Goal: Transaction & Acquisition: Purchase product/service

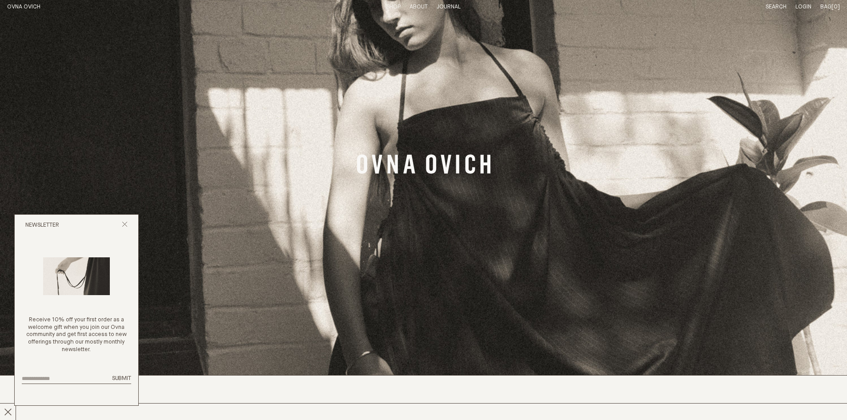
scroll to position [44, 0]
click at [423, 169] on icon "Banner Link" at bounding box center [423, 165] width 133 height 20
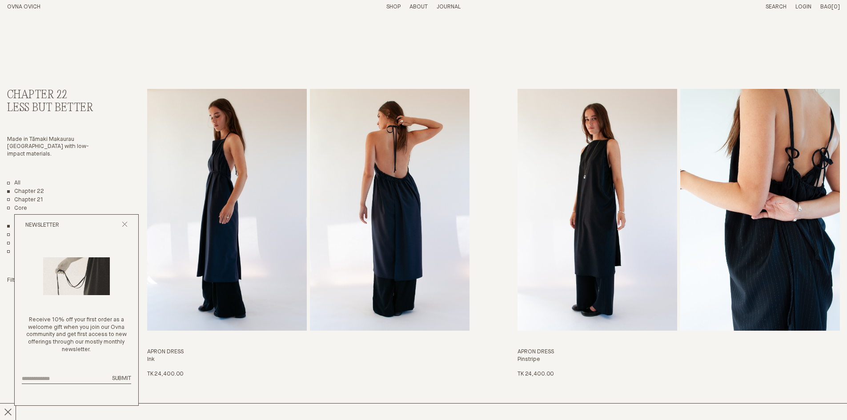
click at [23, 6] on link "OVNA OVICH" at bounding box center [23, 7] width 33 height 6
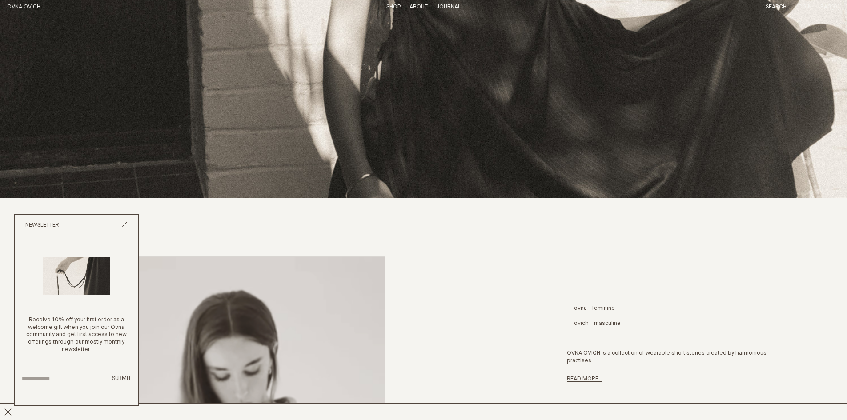
scroll to position [444, 0]
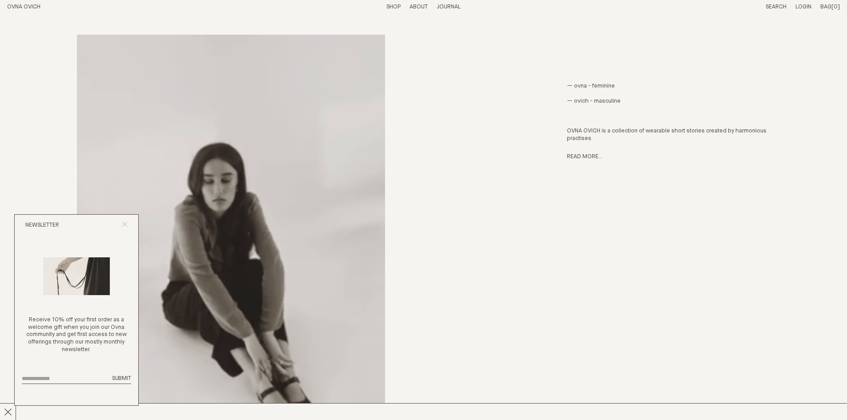
click at [127, 226] on icon "Close popup" at bounding box center [125, 224] width 6 height 6
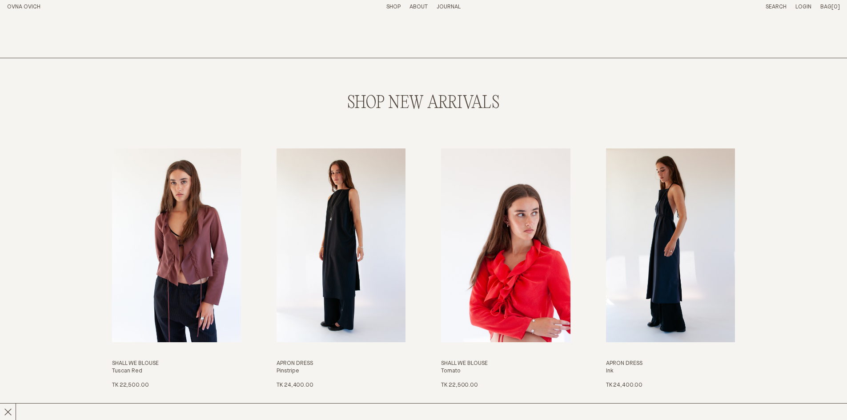
scroll to position [1111, 0]
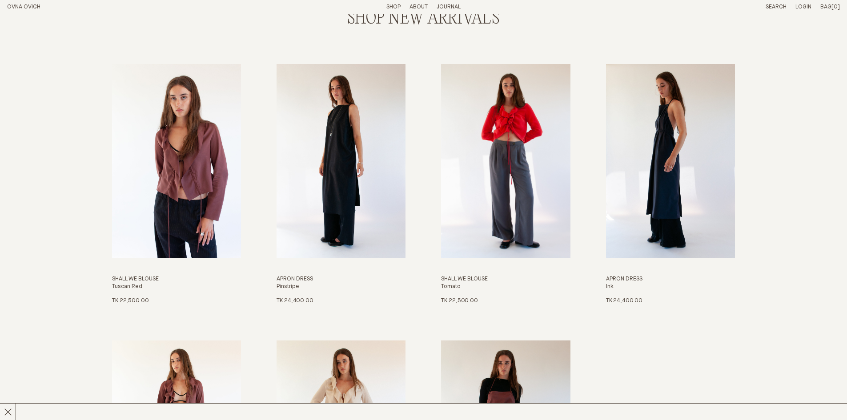
click at [509, 177] on img "Shall We Blouse" at bounding box center [505, 160] width 129 height 193
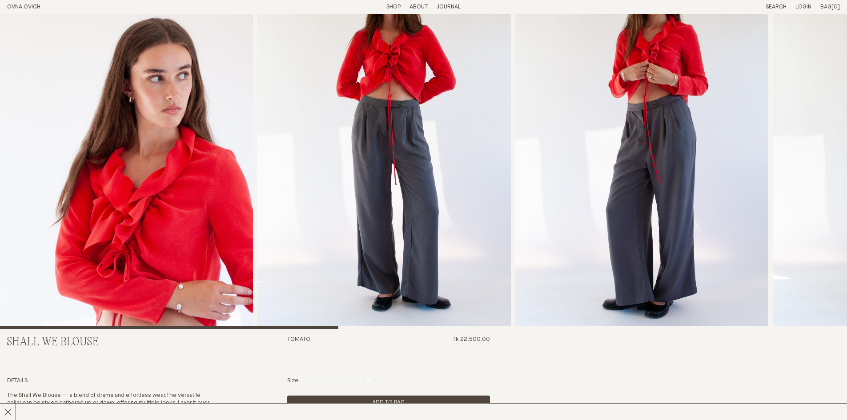
scroll to position [178, 0]
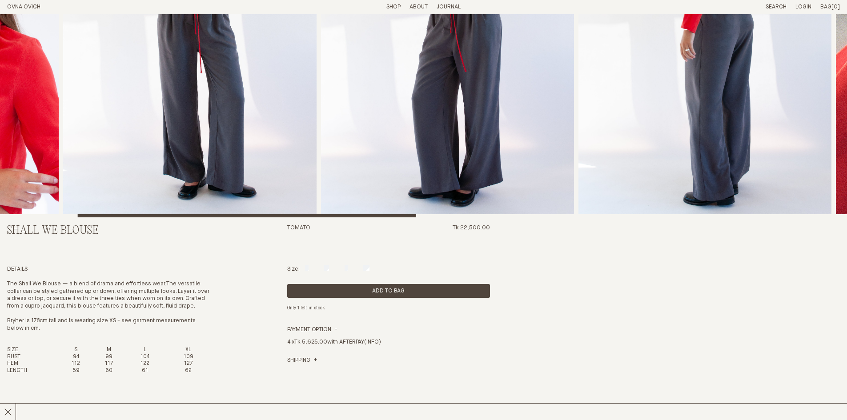
click at [284, 168] on div at bounding box center [229, 26] width 847 height 381
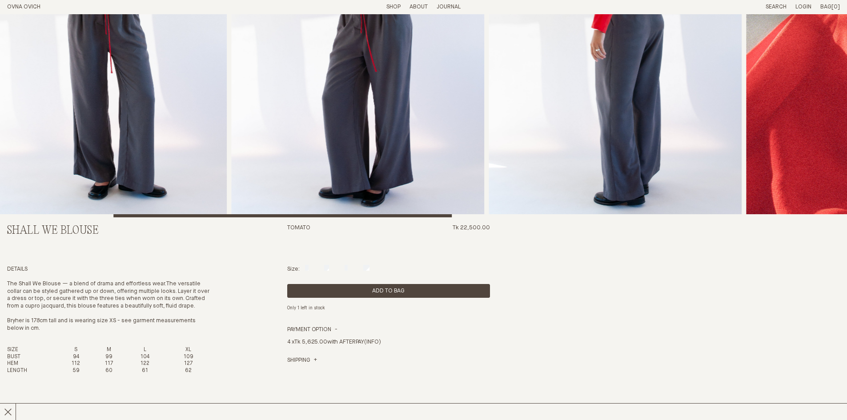
click at [488, 178] on img "4 / 7" at bounding box center [614, 26] width 253 height 381
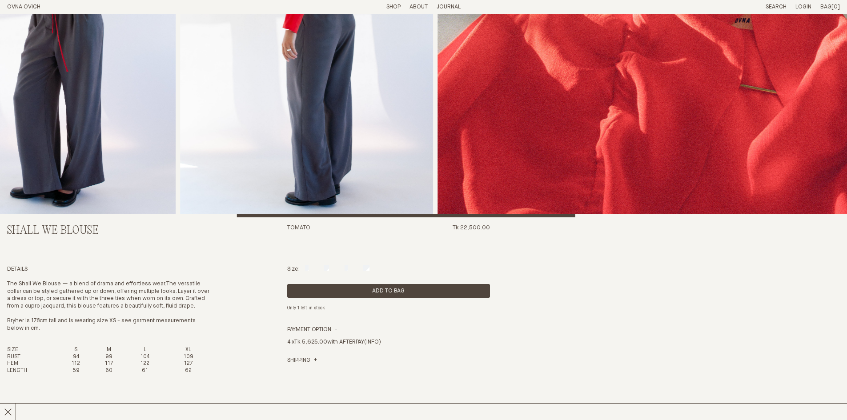
click at [437, 182] on img "5 / 7" at bounding box center [724, 26] width 575 height 381
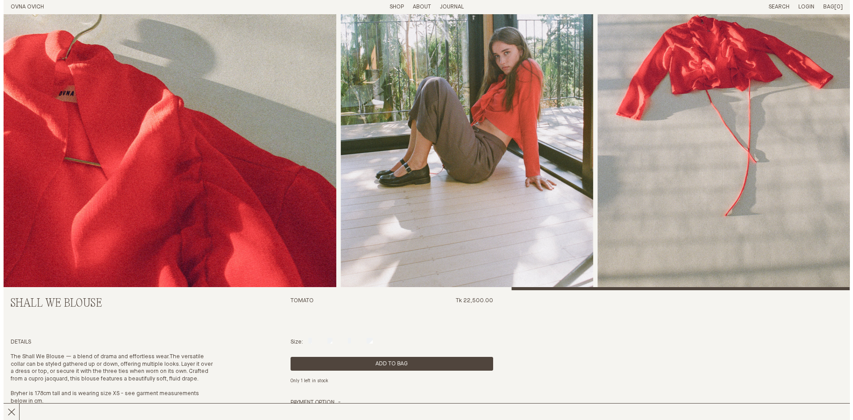
scroll to position [222, 0]
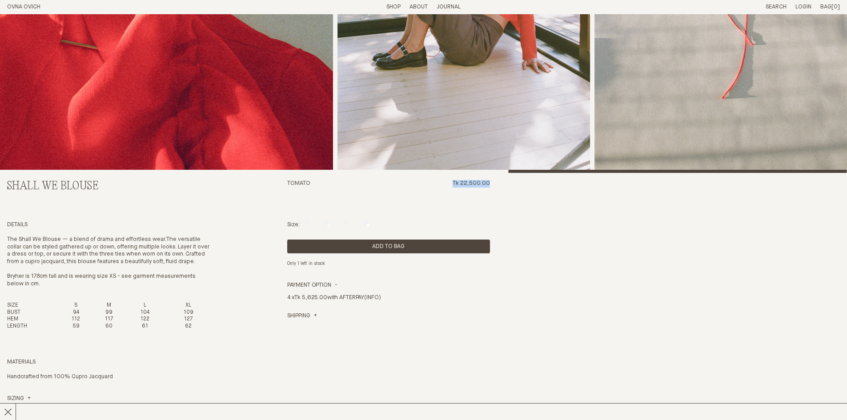
drag, startPoint x: 492, startPoint y: 185, endPoint x: 452, endPoint y: 186, distance: 40.0
click at [452, 186] on div "Shall We Blouse Tomato Tk 22,500.00 Details The Shall We Blouse — a blend of dr…" at bounding box center [423, 245] width 832 height 907
click at [463, 184] on span "Tk 22,500.00" at bounding box center [470, 197] width 37 height 34
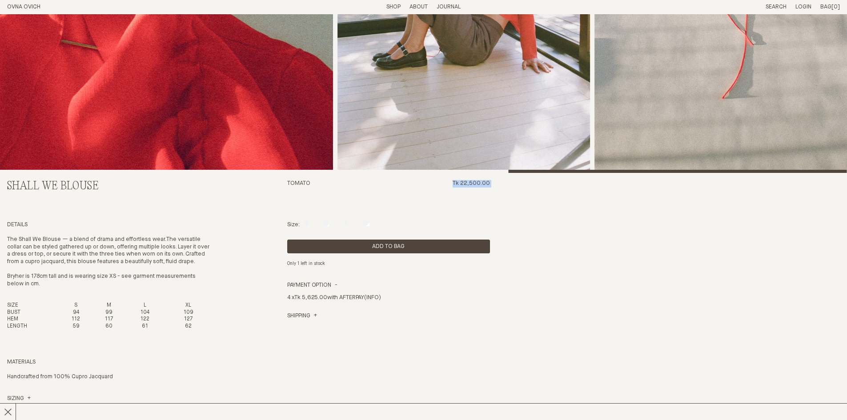
click at [463, 184] on span "Tk 22,500.00" at bounding box center [470, 197] width 37 height 34
drag, startPoint x: 462, startPoint y: 183, endPoint x: 480, endPoint y: 185, distance: 17.9
click at [480, 185] on span "Tk 22,500.00" at bounding box center [470, 197] width 37 height 34
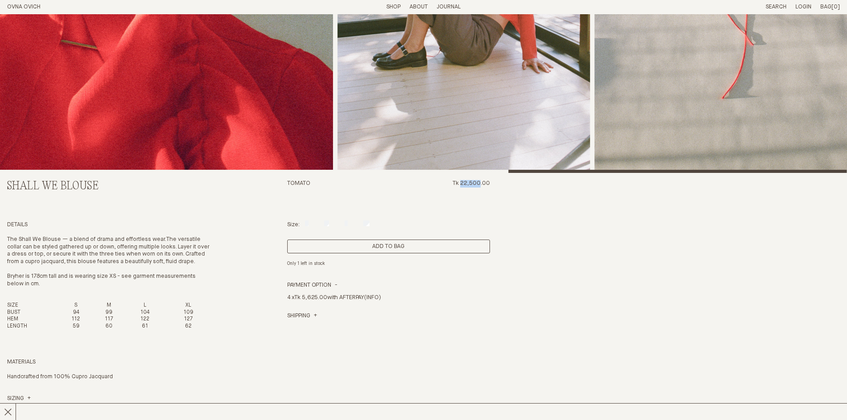
click at [376, 241] on button "Add to Bag" at bounding box center [388, 247] width 203 height 14
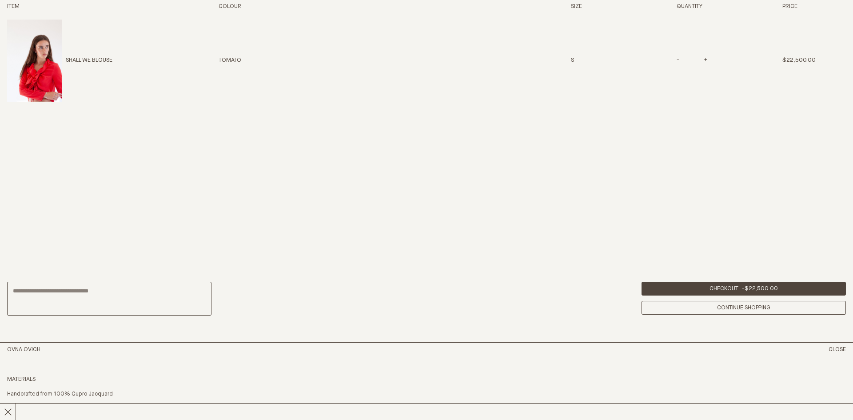
scroll to position [565, 0]
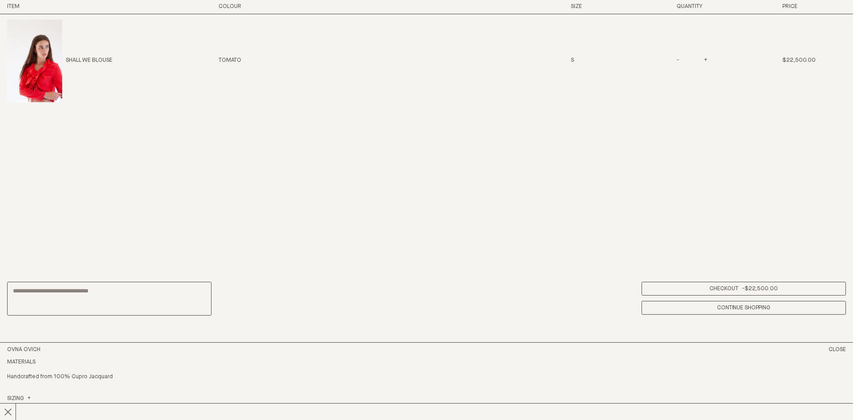
click at [708, 289] on link "Checkout - $22,500.00" at bounding box center [744, 289] width 204 height 14
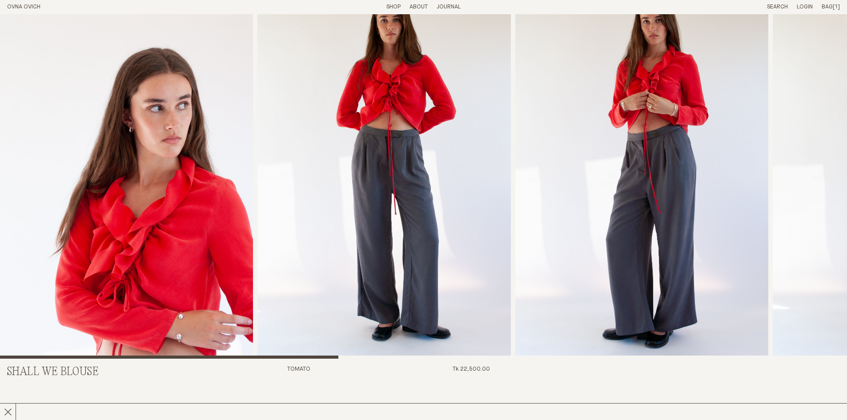
scroll to position [32, 0]
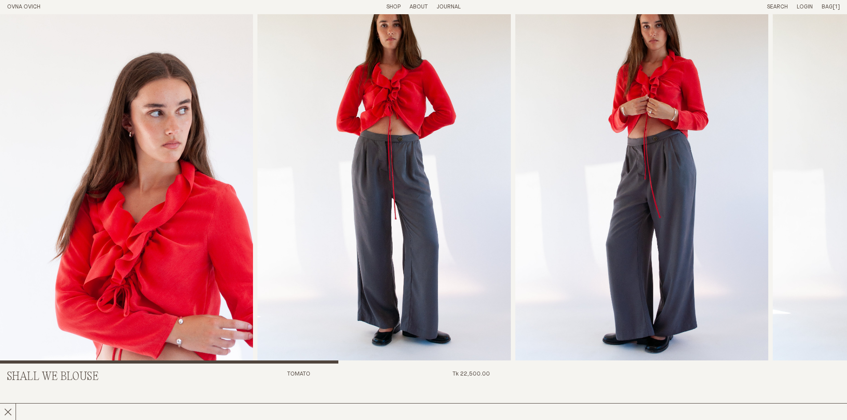
click at [401, 165] on img "2 / 7" at bounding box center [383, 173] width 253 height 381
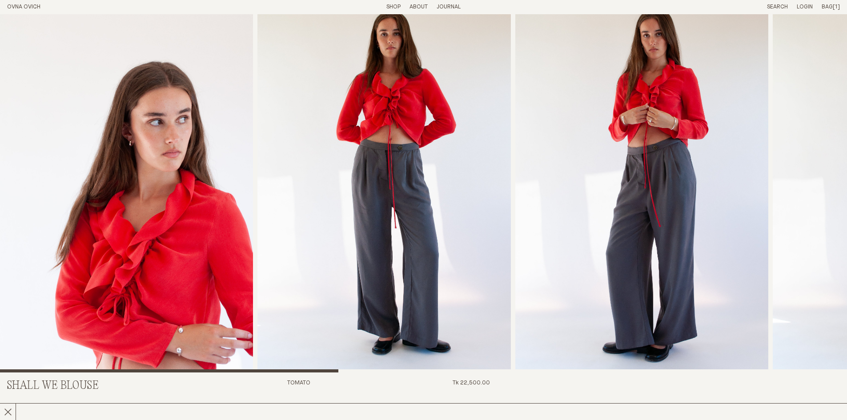
scroll to position [0, 0]
